Goal: Transaction & Acquisition: Purchase product/service

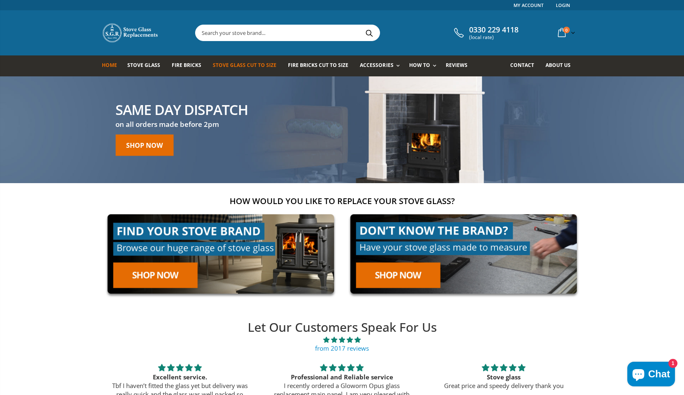
click at [221, 62] on span "Stove Glass Cut To Size" at bounding box center [245, 65] width 64 height 7
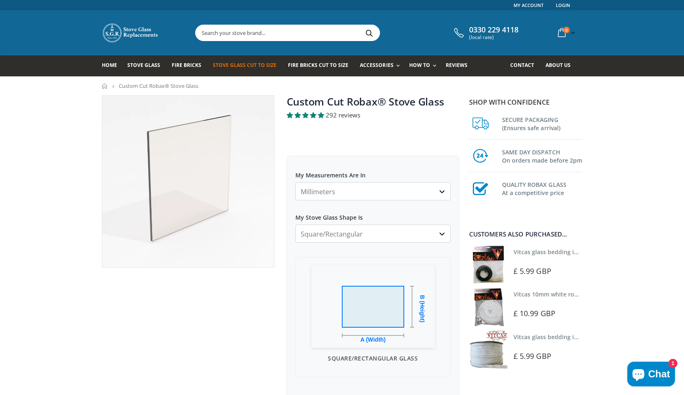
click at [440, 187] on select "Millimeters Centimeters Inches" at bounding box center [372, 191] width 155 height 18
select select "cm"
click at [295, 182] on select "Millimeters Centimeters Inches" at bounding box center [372, 191] width 155 height 18
click at [407, 232] on select "Square/Rectangular Arched Half Arch Both Top Corners Cut Single Corner Cut Slop…" at bounding box center [372, 234] width 155 height 18
click at [295, 225] on select "Square/Rectangular Arched Half Arch Both Top Corners Cut Single Corner Cut Slop…" at bounding box center [372, 234] width 155 height 18
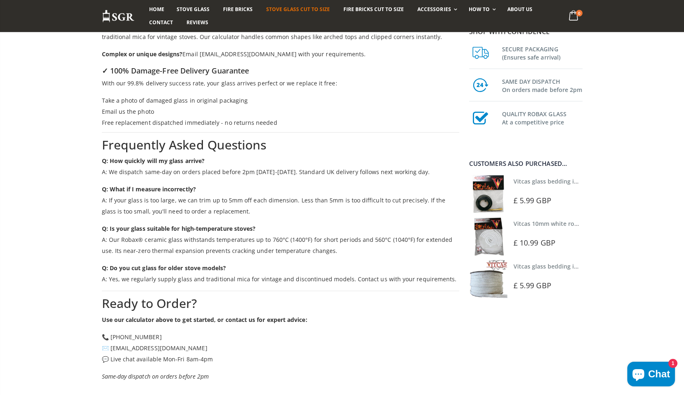
drag, startPoint x: 686, startPoint y: 18, endPoint x: 689, endPoint y: 219, distance: 201.3
